Goal: Task Accomplishment & Management: Use online tool/utility

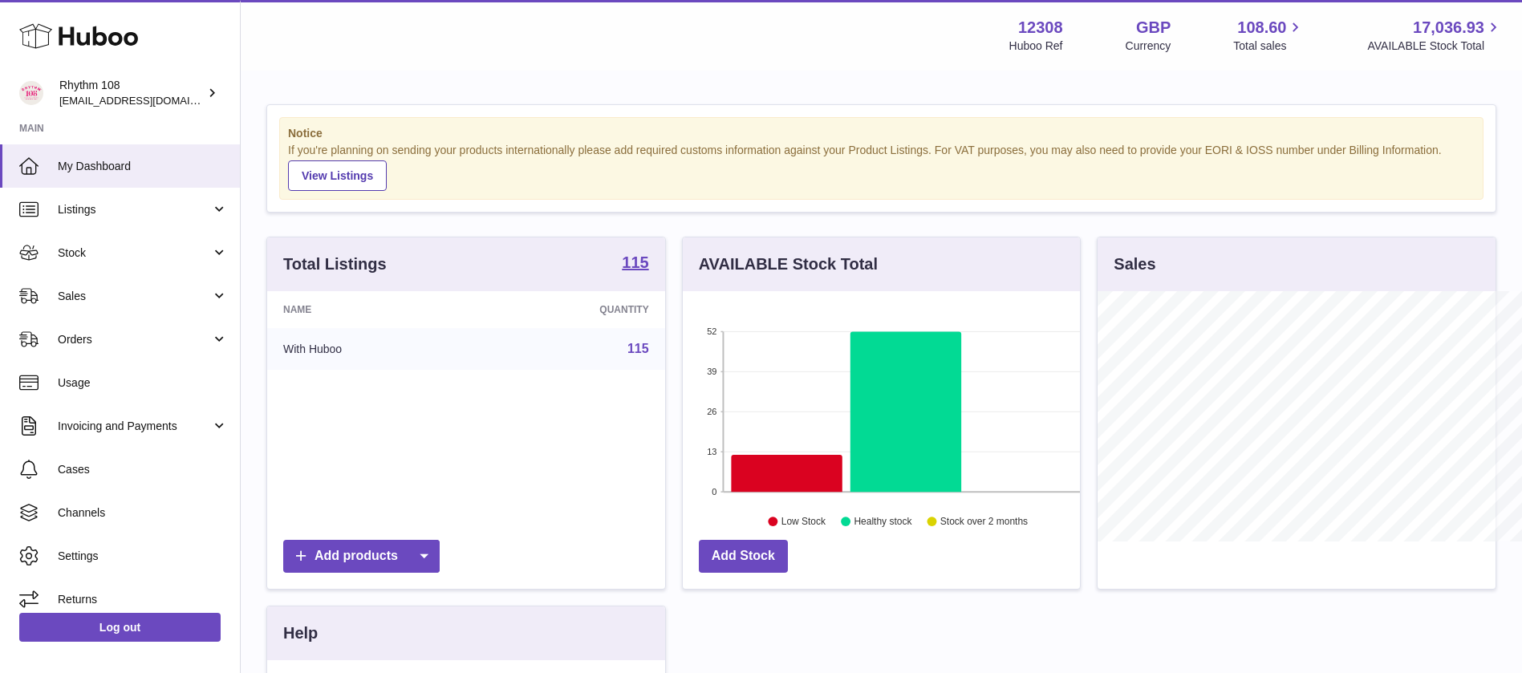
scroll to position [802246, 802098]
click at [97, 75] on link "Stock" at bounding box center [120, 252] width 240 height 43
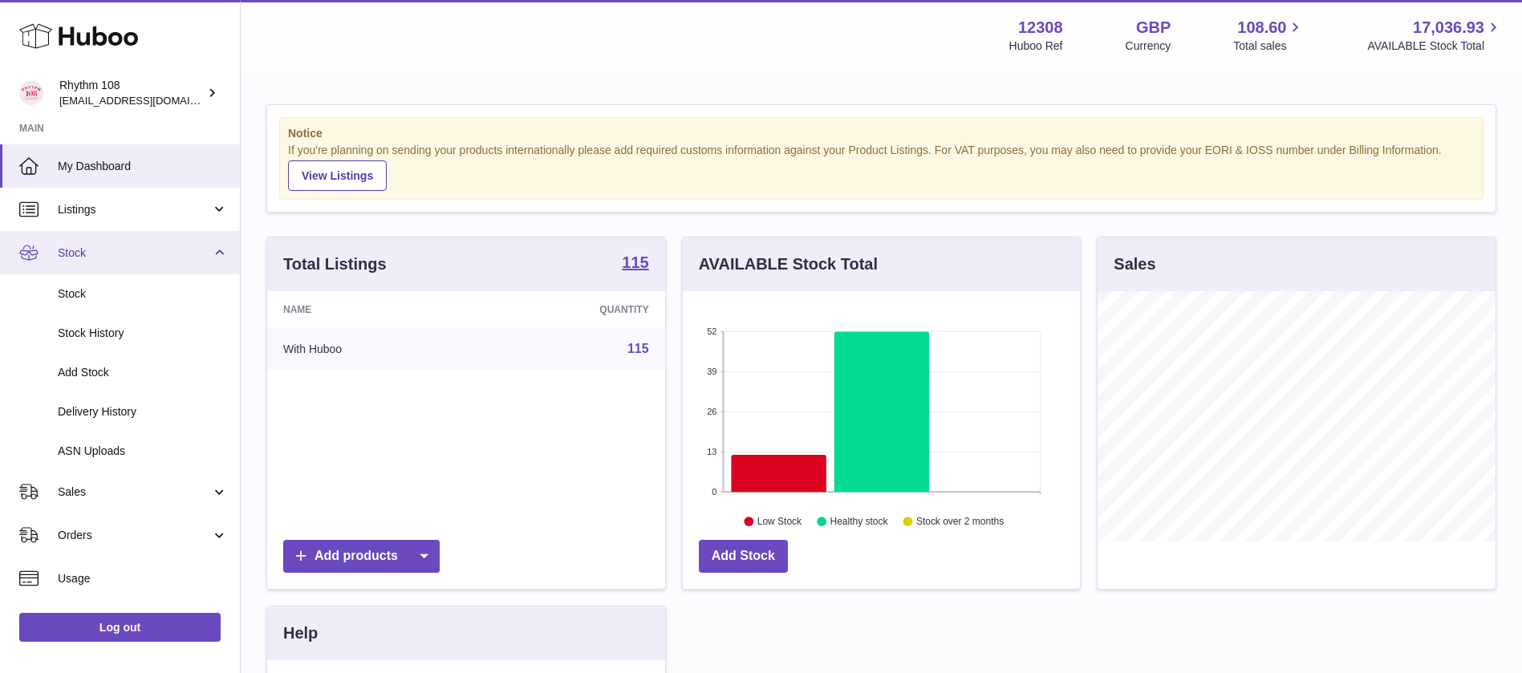
click at [97, 75] on link "Stock" at bounding box center [120, 252] width 240 height 43
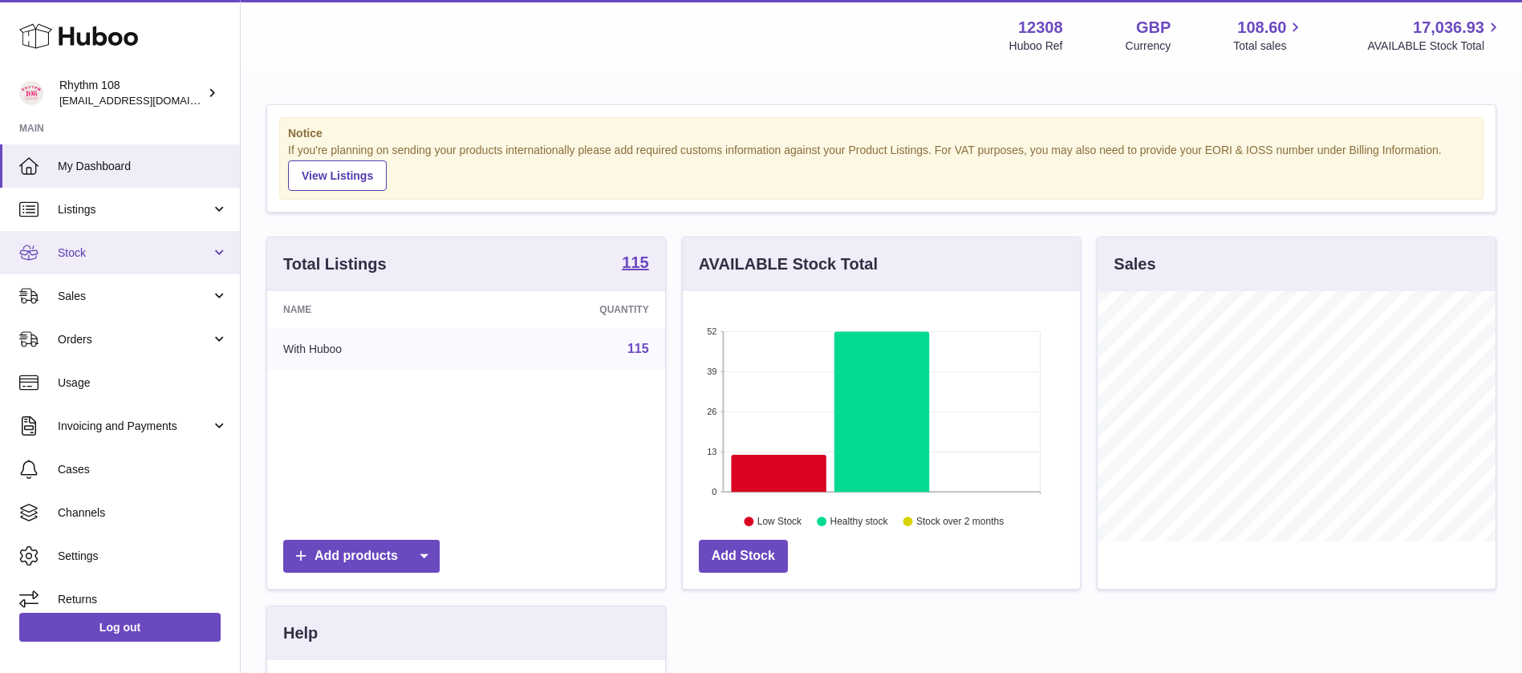
click at [104, 75] on link "Stock" at bounding box center [120, 252] width 240 height 43
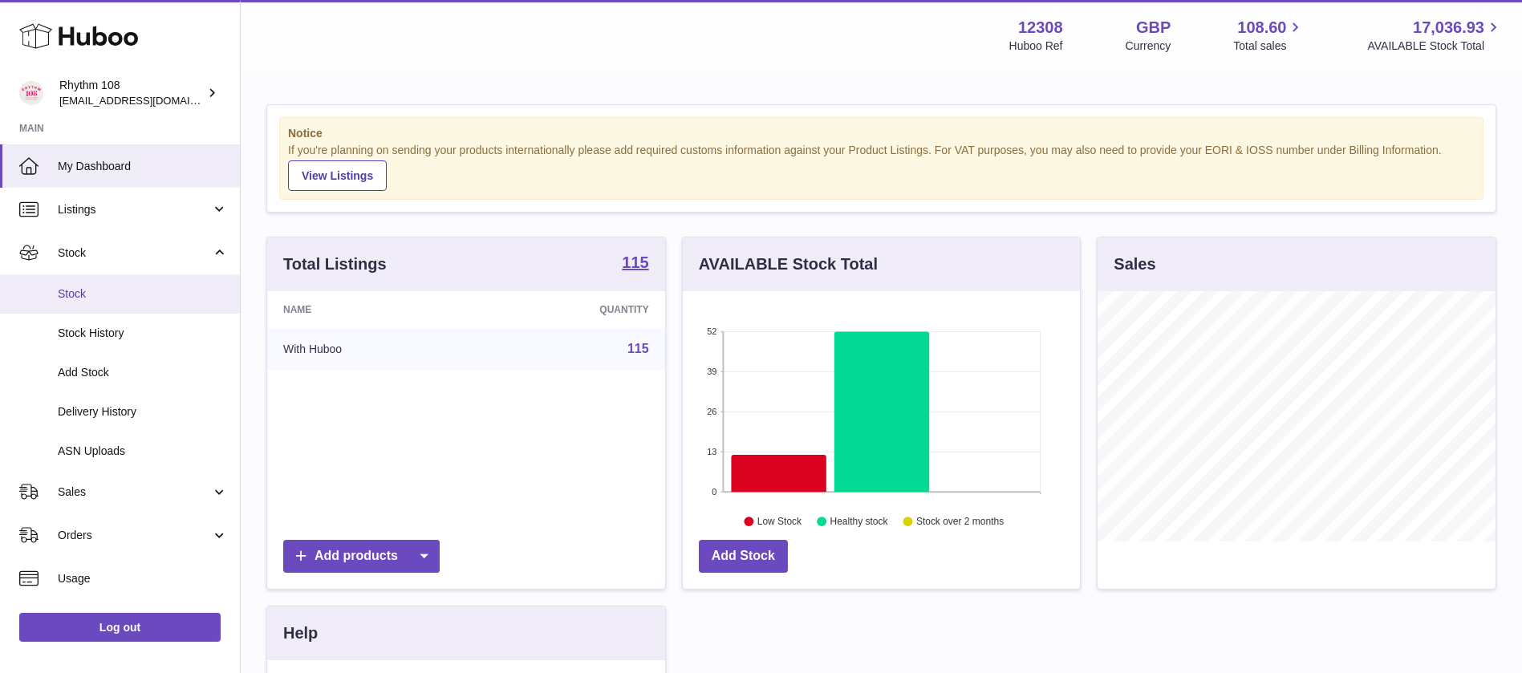
click at [109, 75] on span "Stock" at bounding box center [143, 293] width 170 height 15
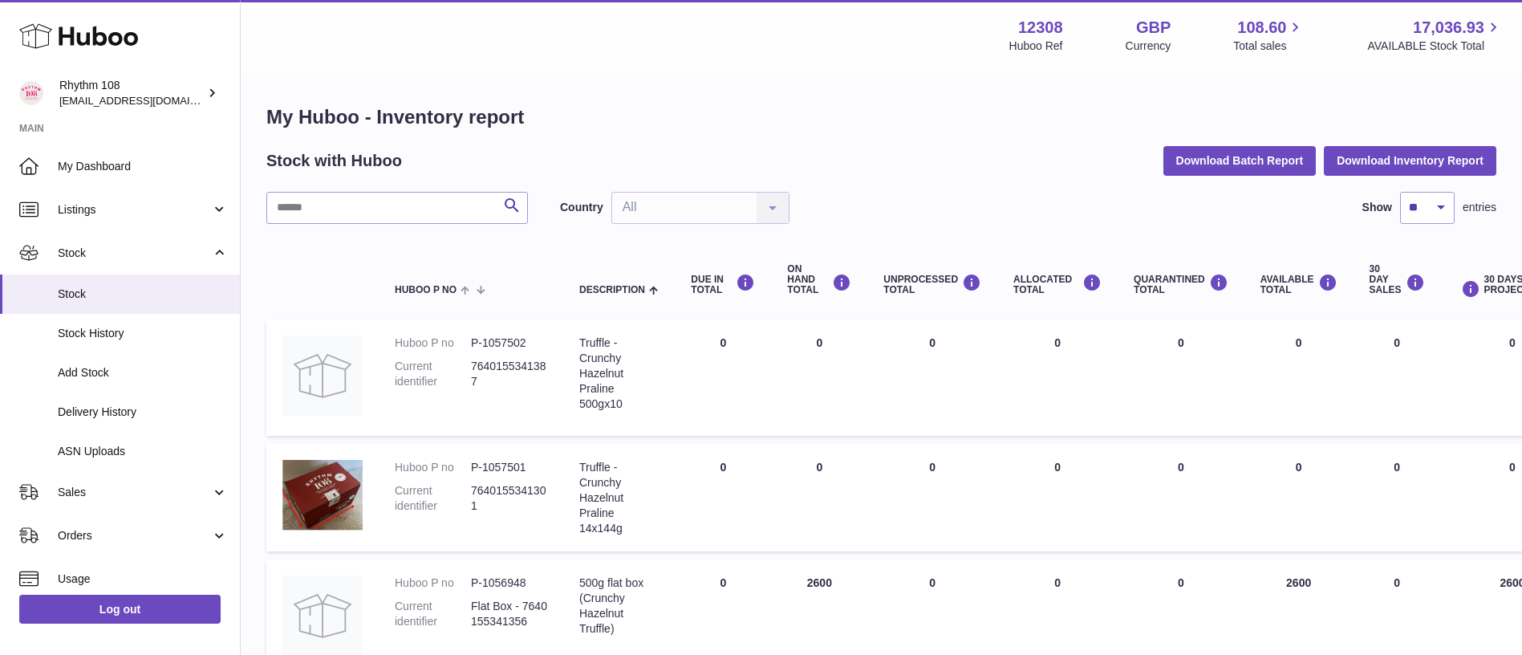
click at [916, 169] on div "Stock with Huboo Download Batch Report Download Inventory Report" at bounding box center [881, 160] width 1230 height 29
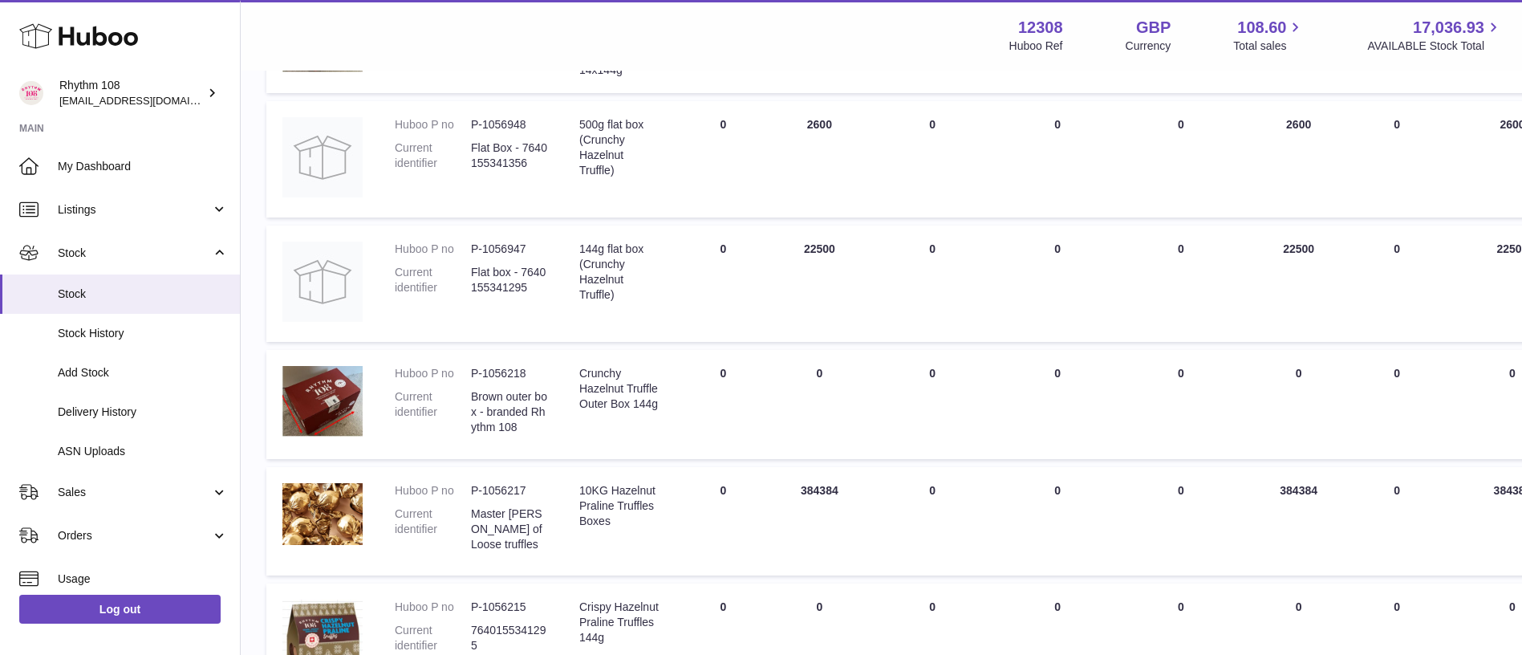
scroll to position [361, 0]
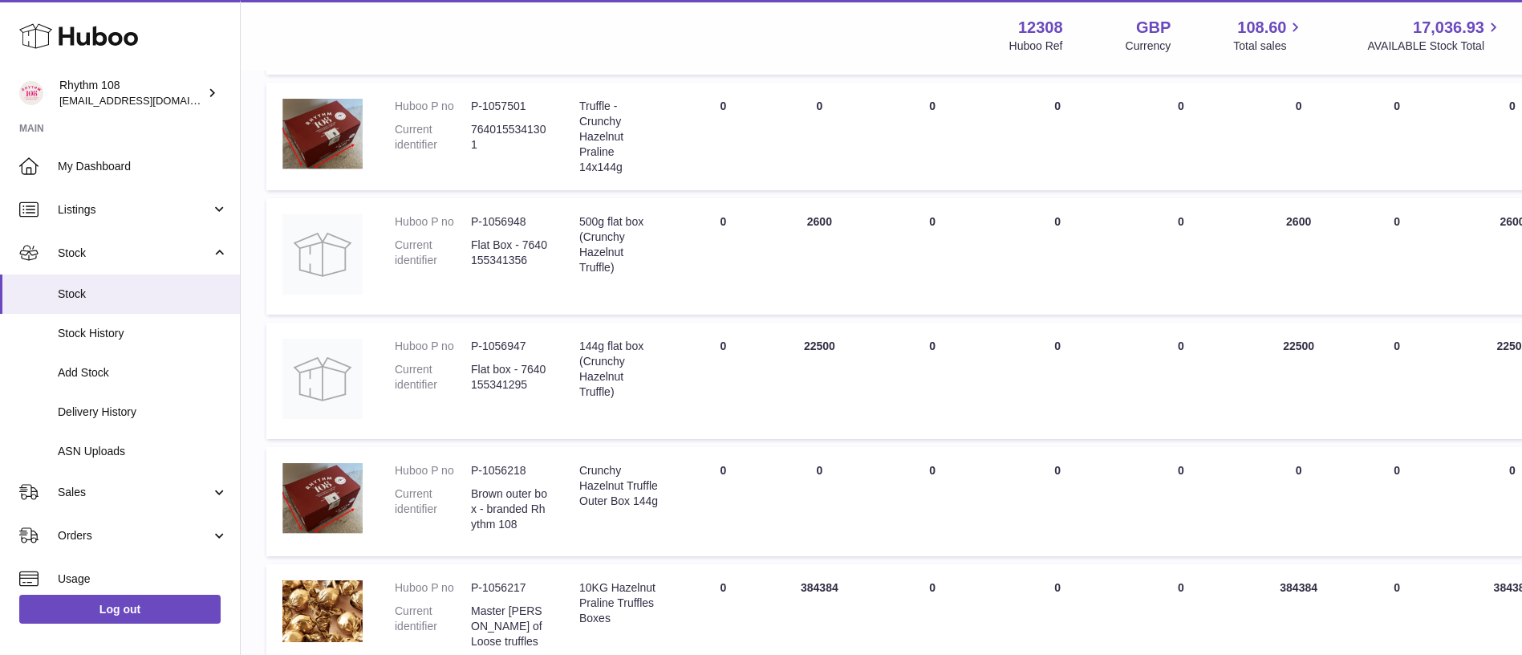
click at [495, 469] on dd "P-1056218" at bounding box center [509, 470] width 76 height 15
copy dd "1056218"
click at [503, 461] on td "Huboo P no P-1056218 Current identifier Brown outer box - branded Rhythm 108" at bounding box center [471, 501] width 185 height 109
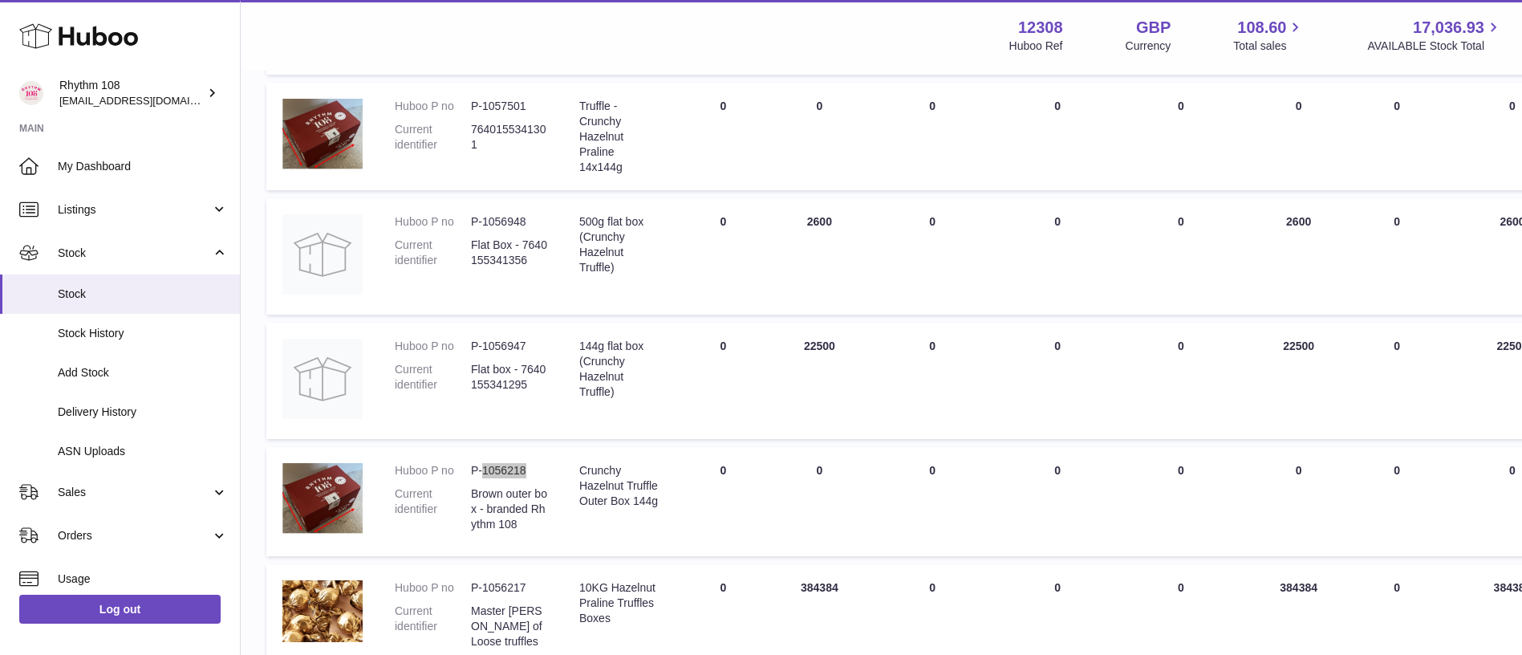
scroll to position [0, 0]
